Goal: Information Seeking & Learning: Learn about a topic

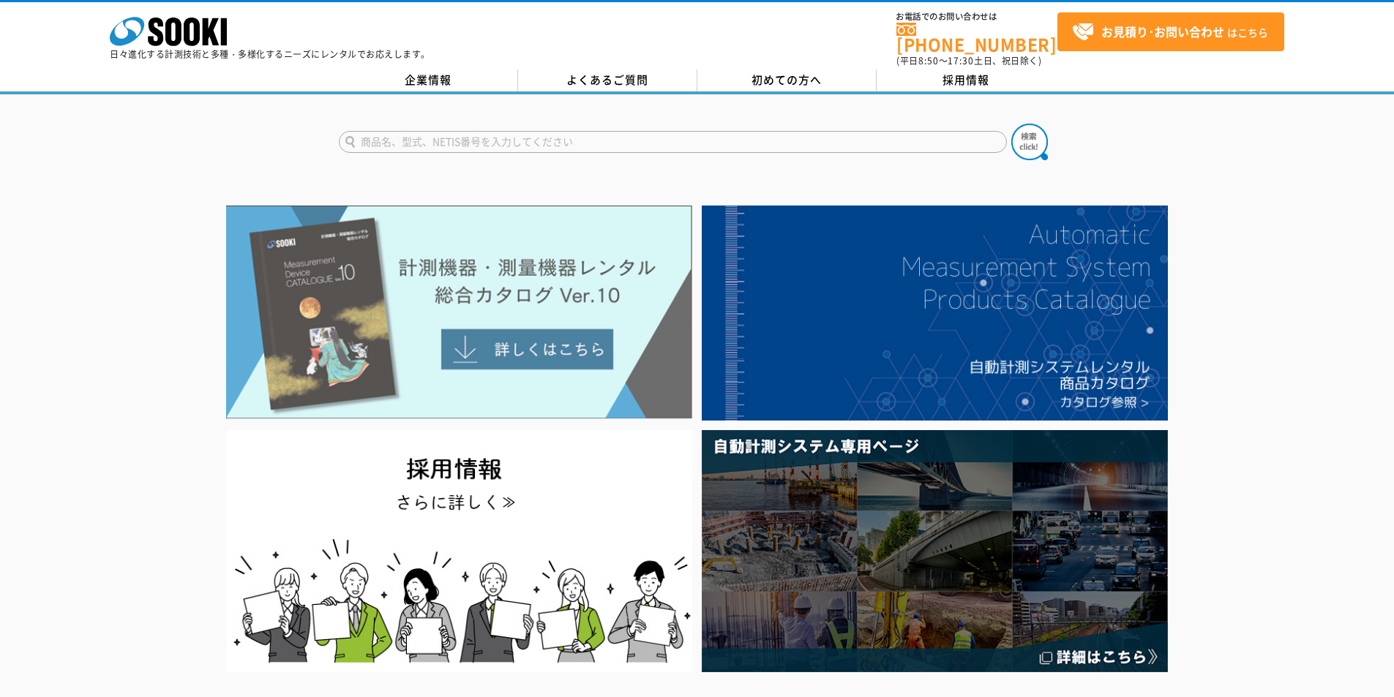
click at [645, 304] on img at bounding box center [459, 313] width 466 height 214
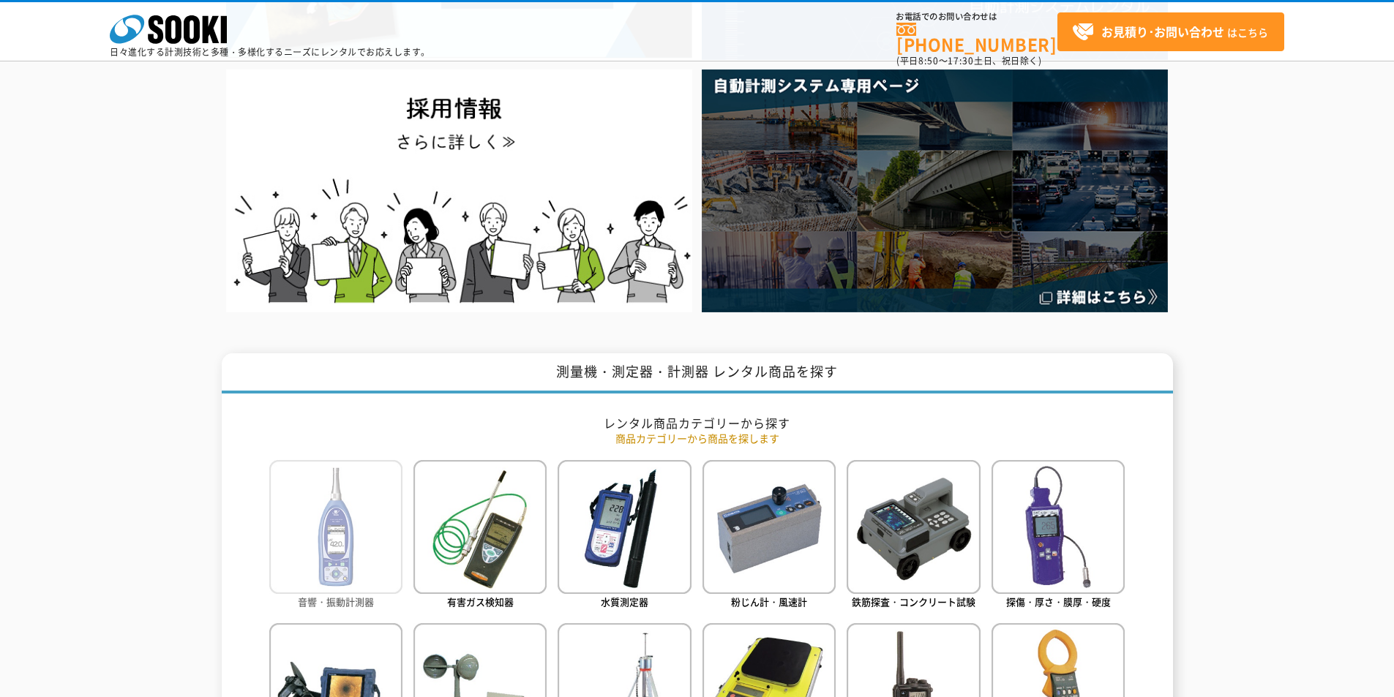
click at [336, 531] on img at bounding box center [335, 526] width 133 height 133
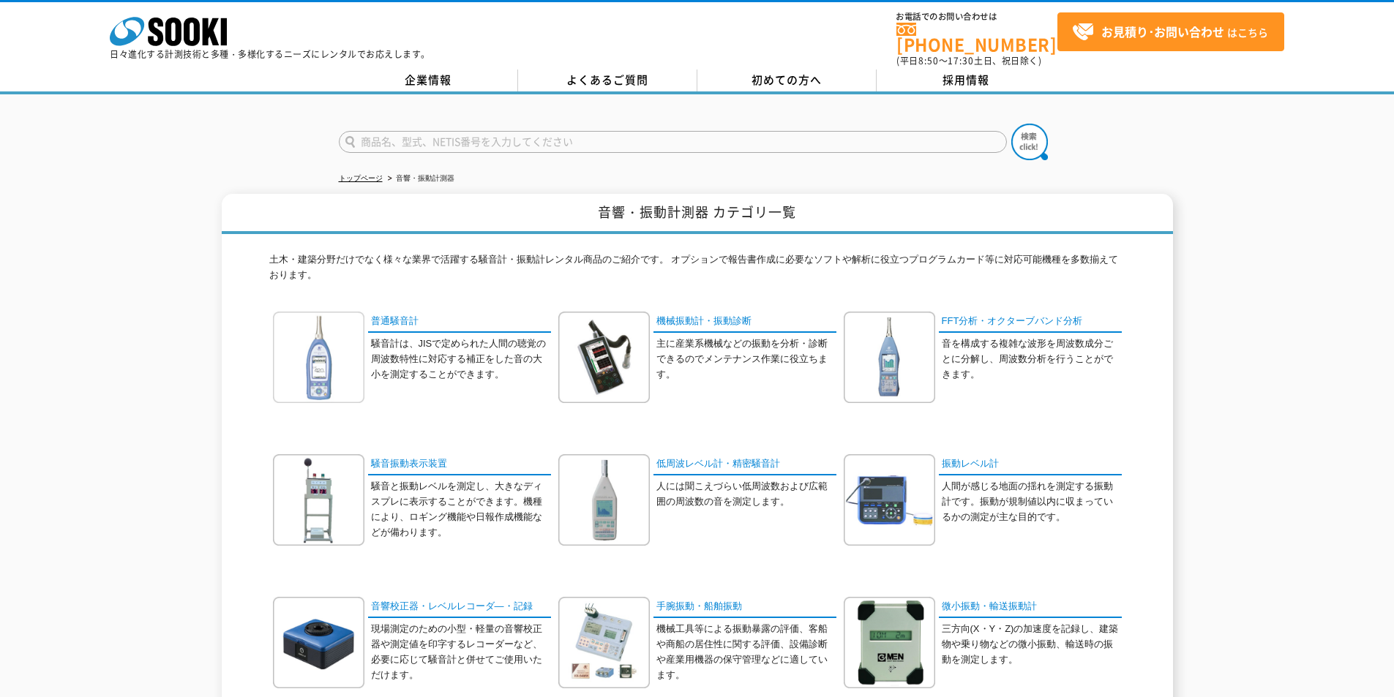
click at [328, 347] on img at bounding box center [318, 357] width 91 height 91
click at [304, 348] on img at bounding box center [318, 357] width 91 height 91
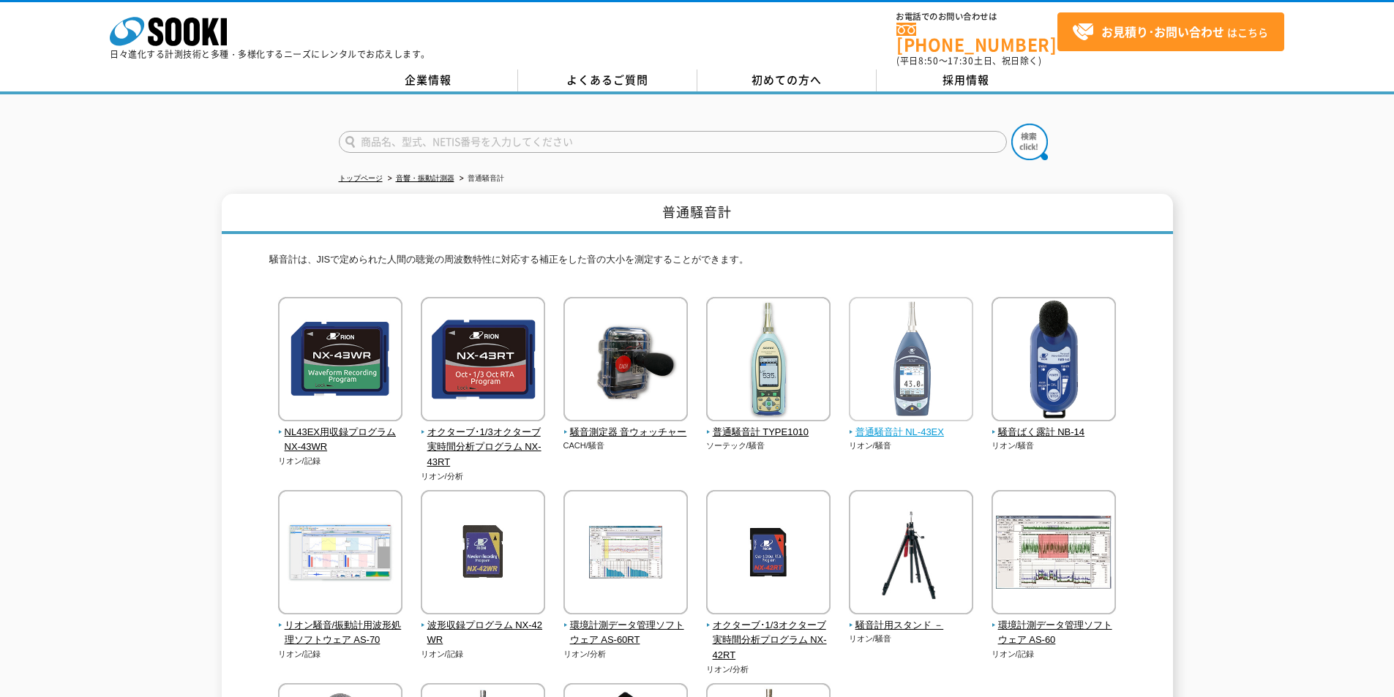
click at [939, 425] on span "普通騒音計 NL-43EX" at bounding box center [911, 432] width 125 height 15
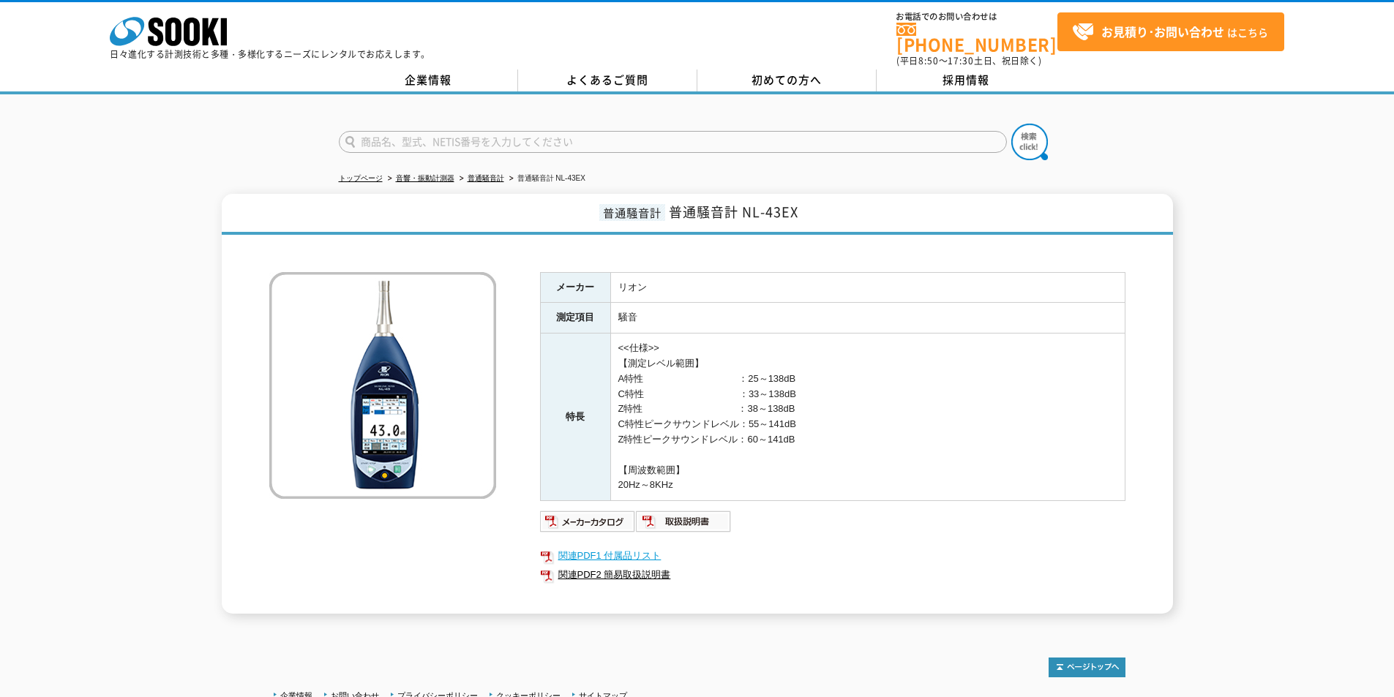
drag, startPoint x: 862, startPoint y: 550, endPoint x: 875, endPoint y: 551, distance: 13.2
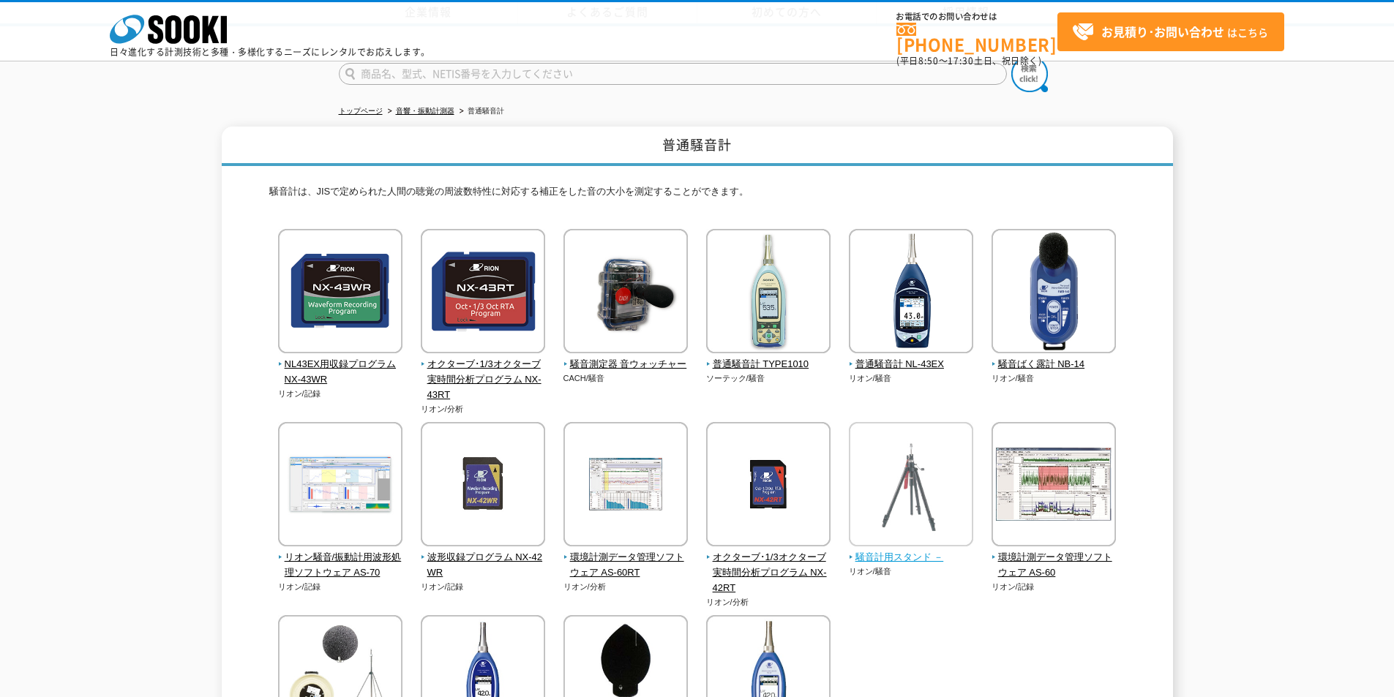
scroll to position [337, 0]
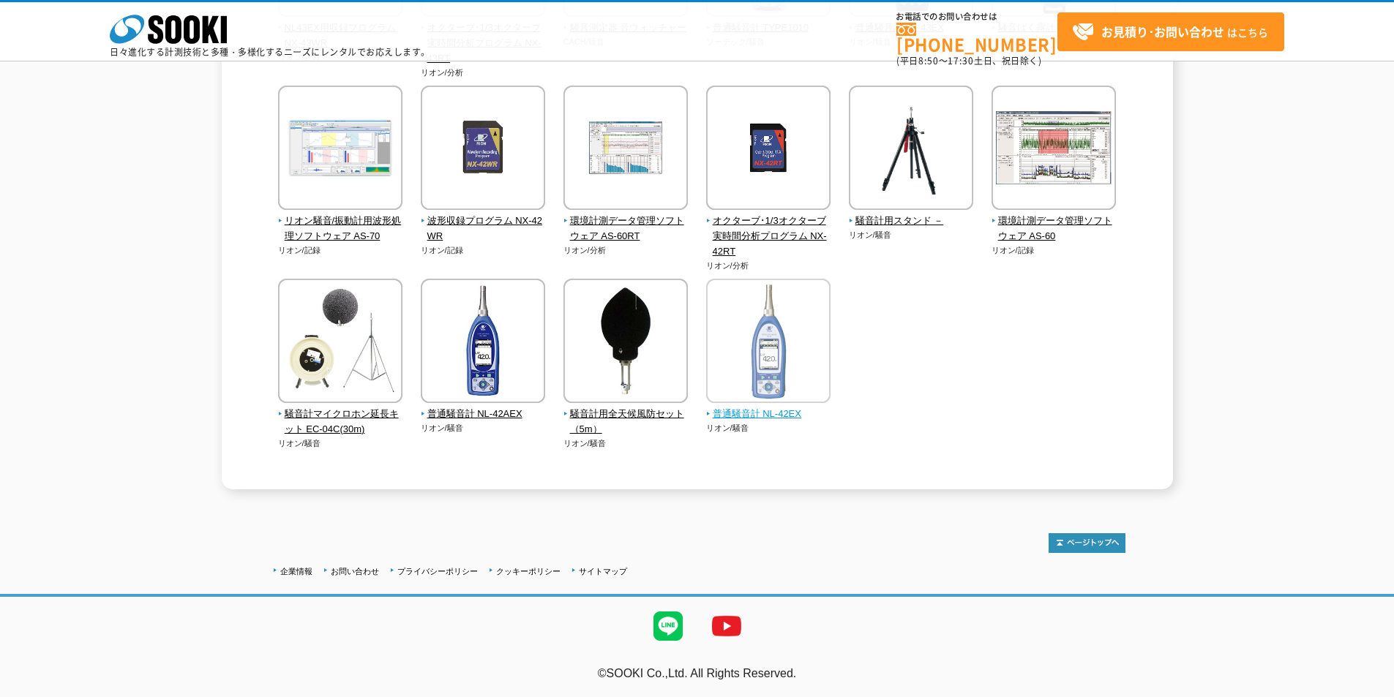
click at [741, 366] on img at bounding box center [768, 343] width 124 height 128
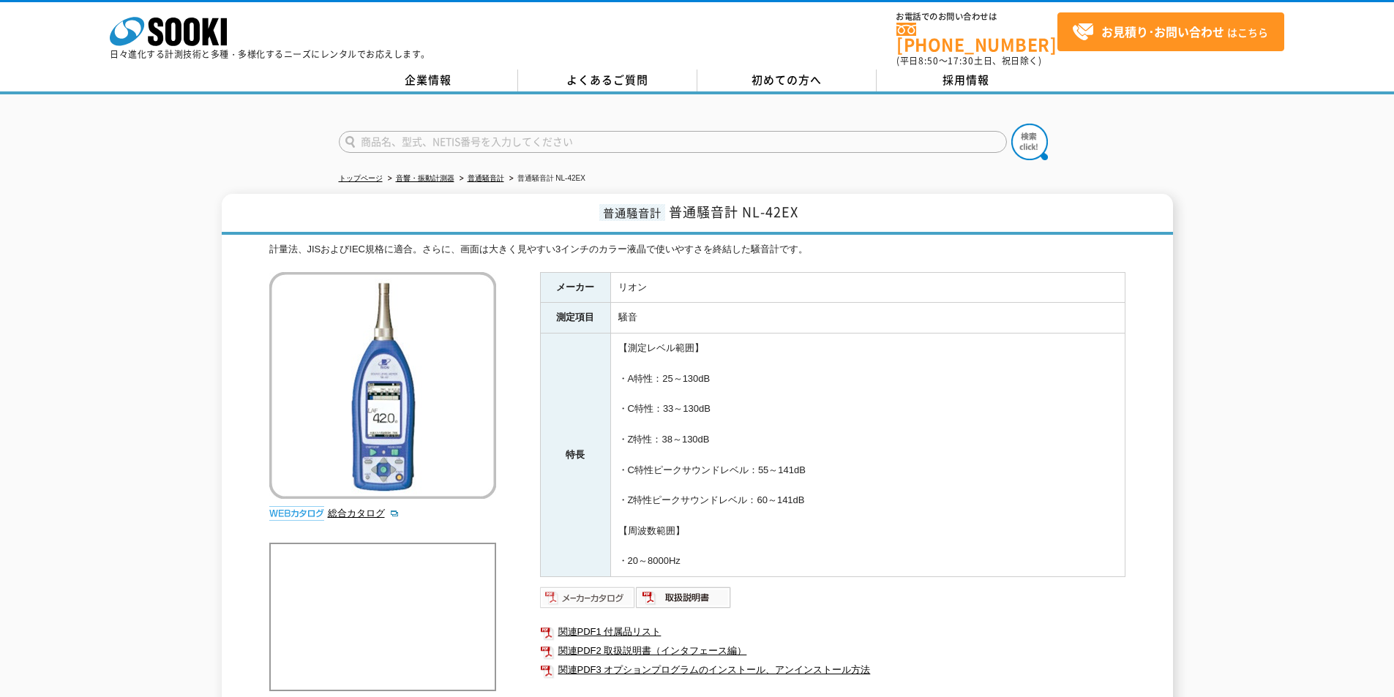
scroll to position [293, 0]
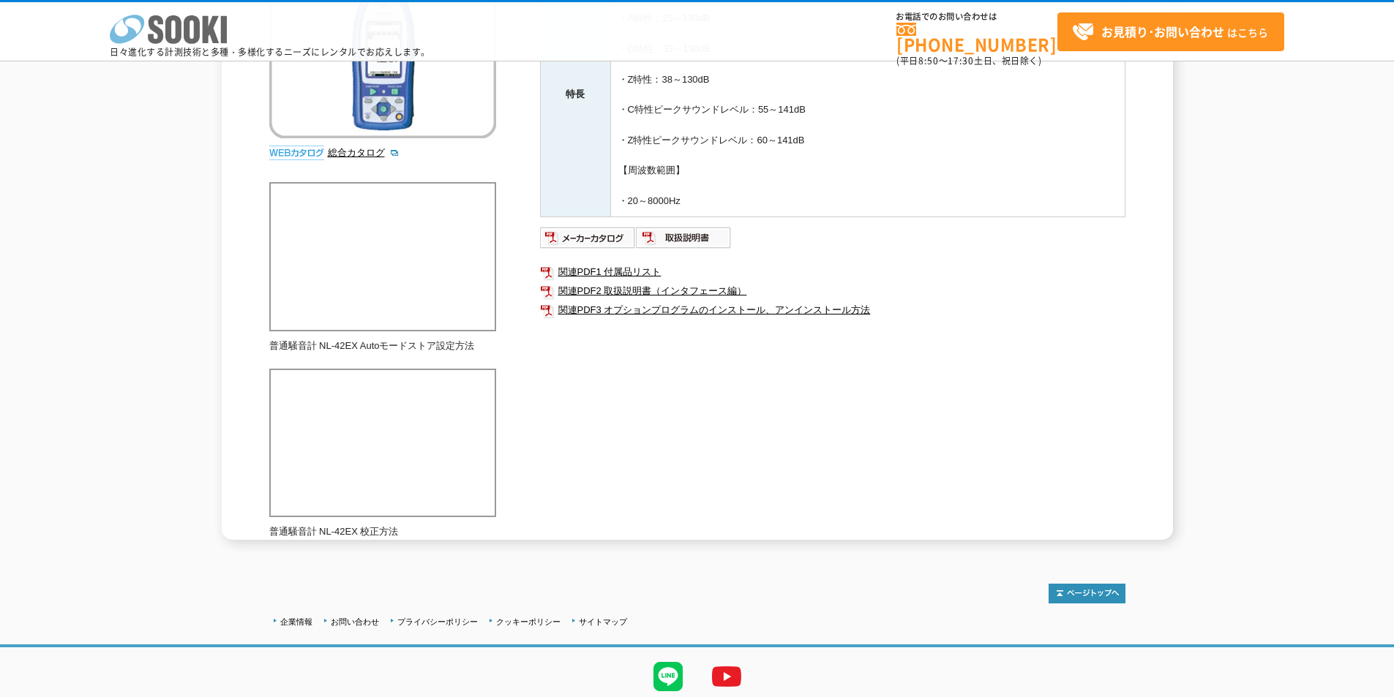
click at [171, 29] on icon at bounding box center [173, 29] width 16 height 29
